Goal: Task Accomplishment & Management: Complete application form

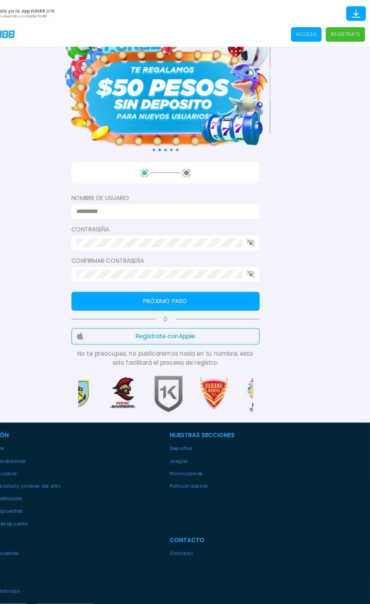
click at [353, 31] on p "Regístrate" at bounding box center [347, 31] width 26 height 7
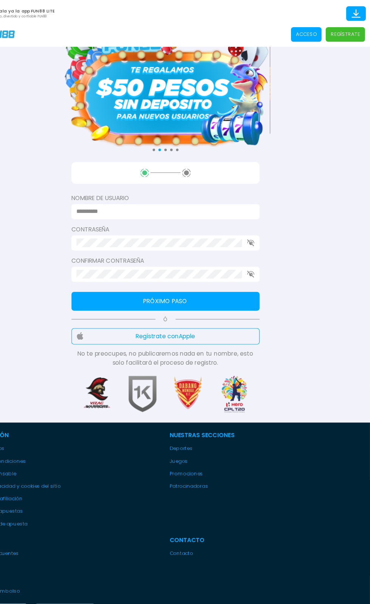
click at [352, 31] on p "Regístrate" at bounding box center [347, 31] width 26 height 7
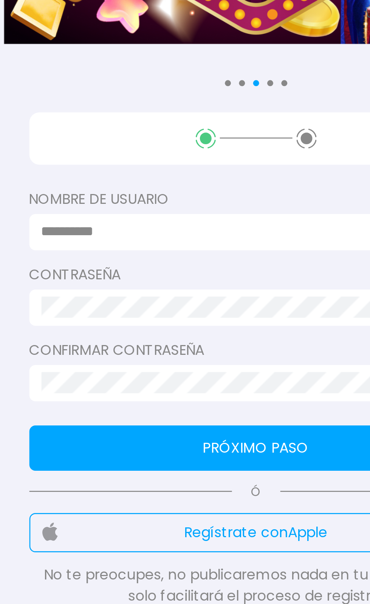
click at [188, 192] on input at bounding box center [183, 191] width 156 height 8
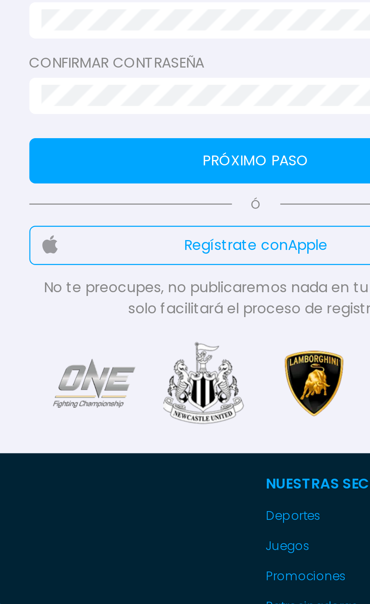
type input "******"
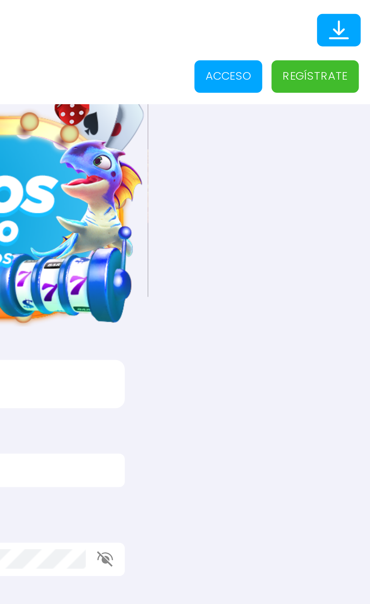
click at [350, 30] on p "Regístrate" at bounding box center [347, 31] width 26 height 7
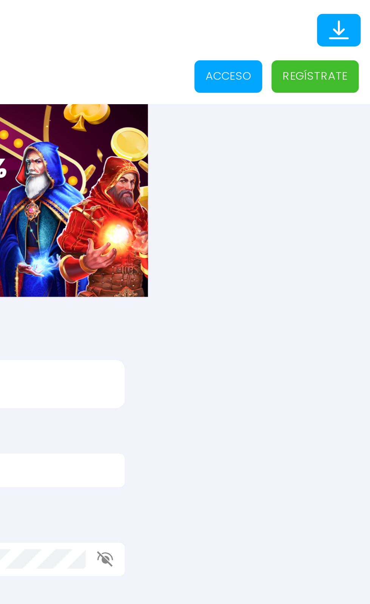
click at [351, 15] on icon at bounding box center [357, 12] width 13 height 13
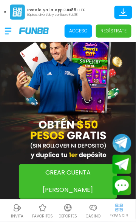
click at [53, 13] on p "Rápido, divertido y confiable FUN88" at bounding box center [56, 15] width 58 height 5
